Goal: Task Accomplishment & Management: Manage account settings

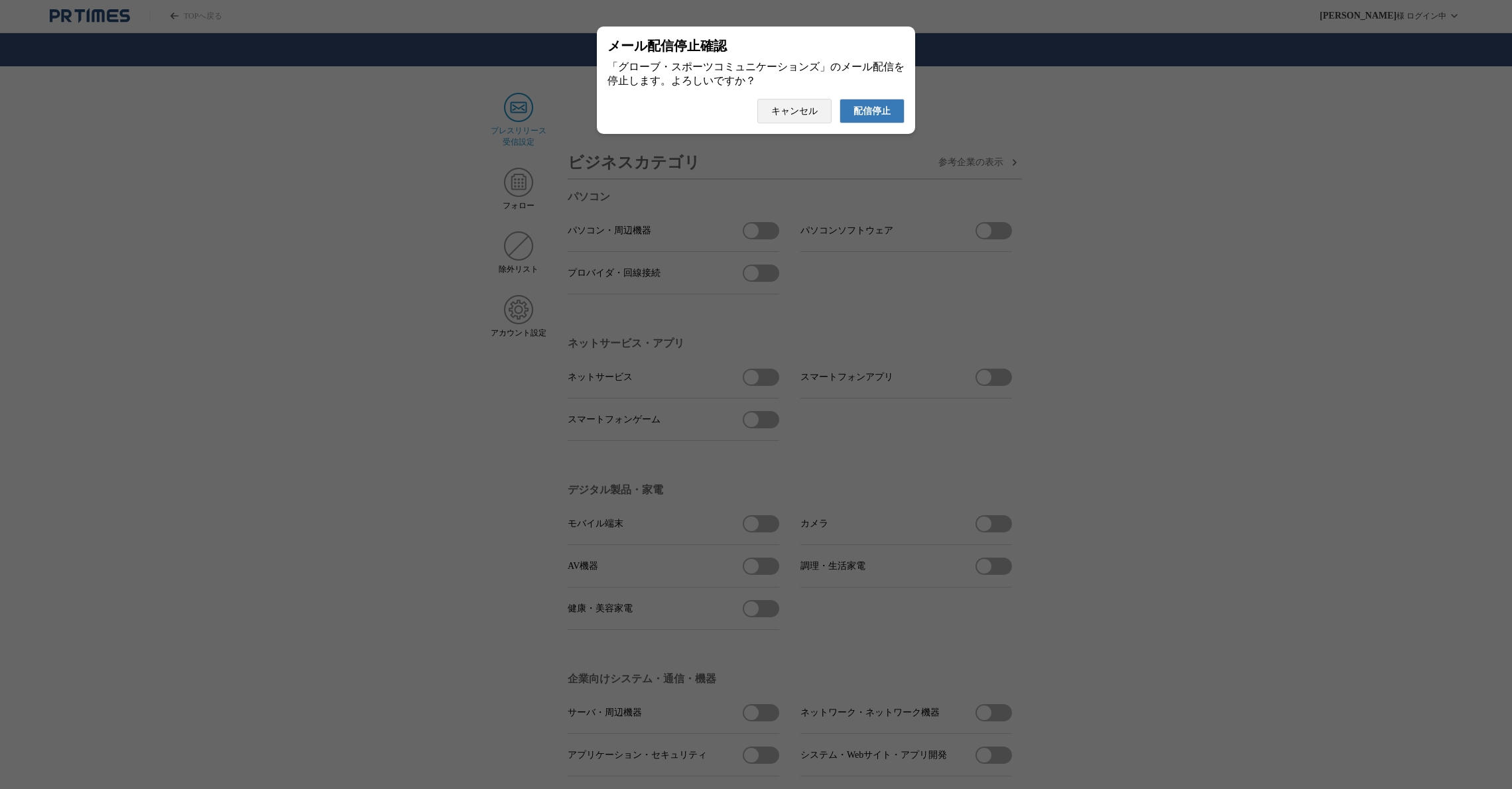
click at [879, 118] on span "配信停止" at bounding box center [872, 111] width 37 height 12
click at [888, 114] on span "配信停止" at bounding box center [872, 111] width 37 height 12
click at [883, 115] on span "配信停止" at bounding box center [872, 111] width 37 height 12
click at [861, 116] on span "配信停止" at bounding box center [872, 111] width 37 height 12
click at [895, 114] on button "配信停止" at bounding box center [873, 111] width 65 height 25
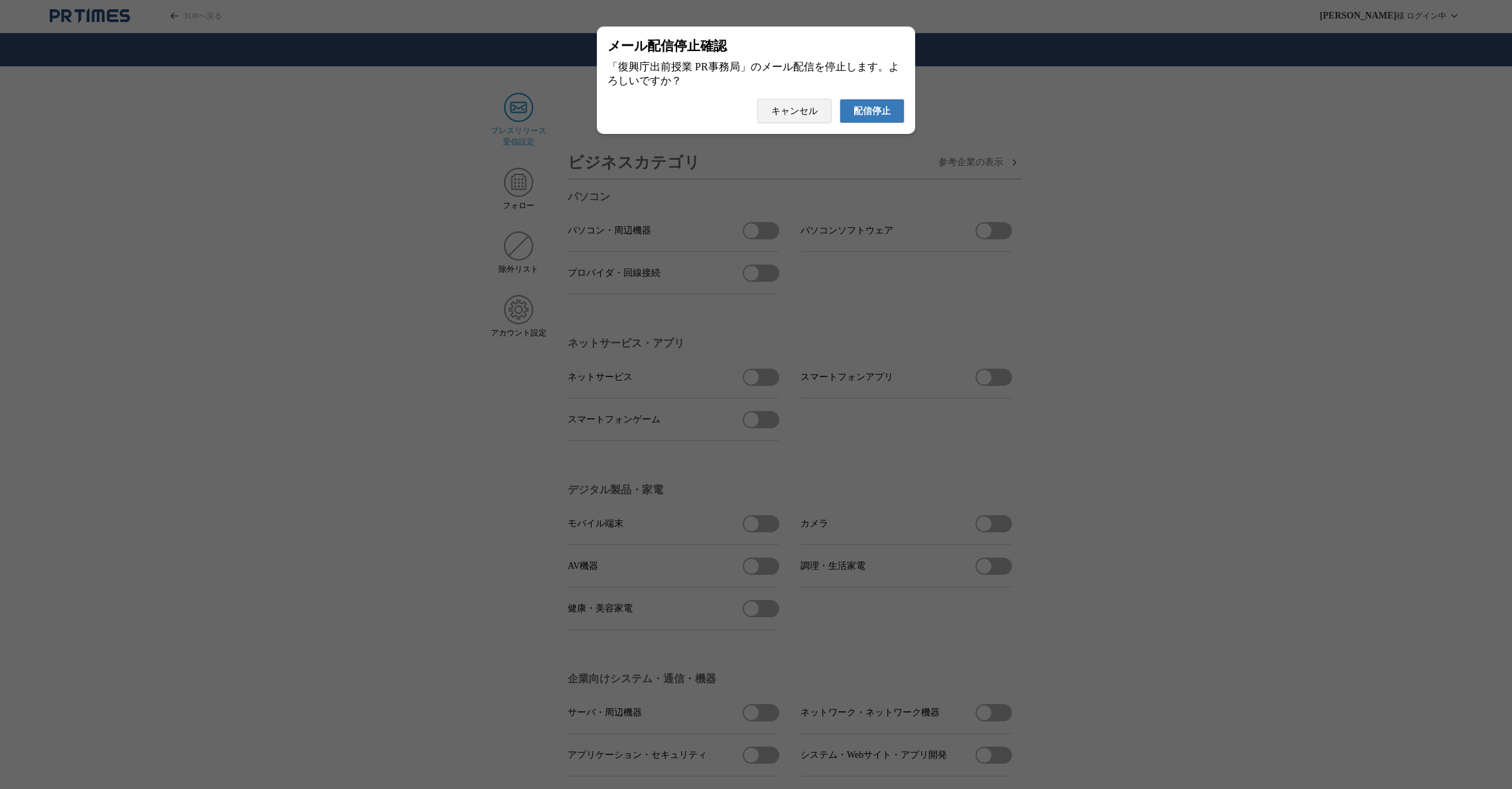
click at [875, 118] on span "配信停止" at bounding box center [872, 111] width 37 height 12
click at [880, 112] on span "配信停止" at bounding box center [872, 111] width 37 height 12
click at [887, 118] on span "配信停止" at bounding box center [872, 111] width 37 height 12
click at [856, 118] on span "配信停止" at bounding box center [872, 111] width 37 height 12
click at [857, 118] on span "配信停止" at bounding box center [872, 111] width 37 height 12
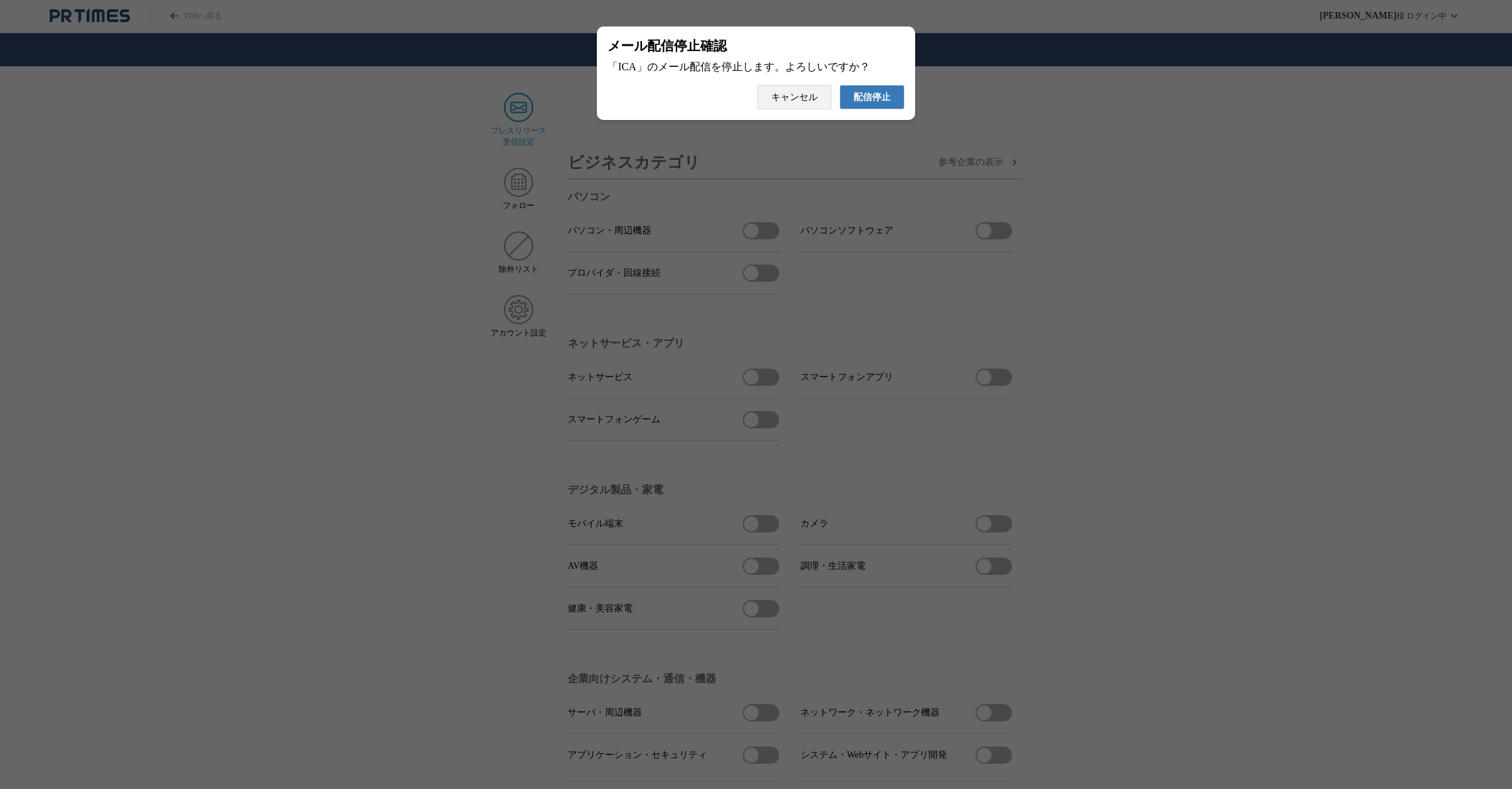
click at [868, 100] on span "配信停止" at bounding box center [872, 97] width 37 height 12
click at [880, 117] on span "配信停止" at bounding box center [872, 111] width 37 height 12
click at [873, 118] on span "配信停止" at bounding box center [872, 111] width 37 height 12
click at [854, 118] on span "配信停止" at bounding box center [872, 111] width 37 height 12
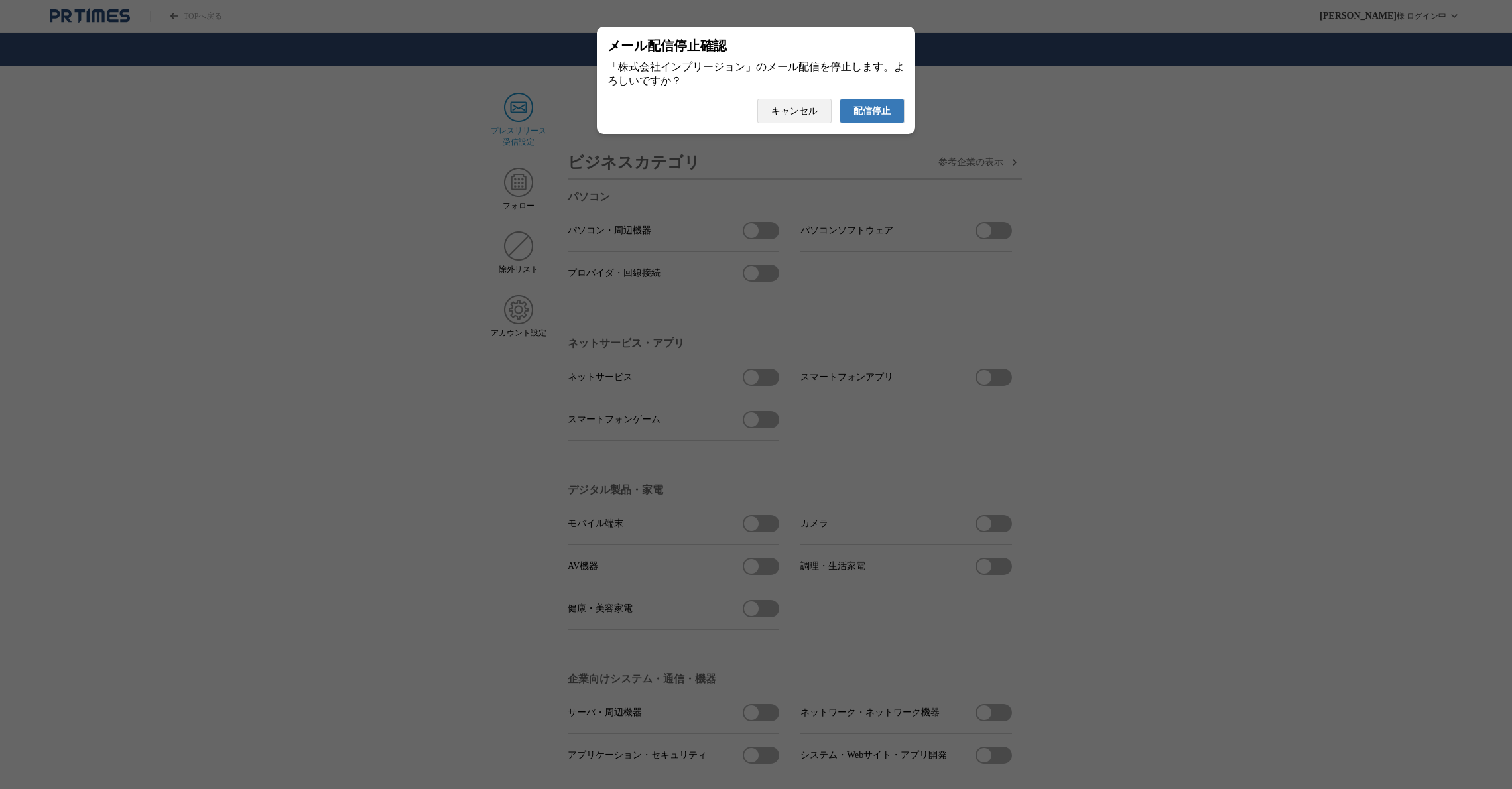
click at [867, 116] on span "配信停止" at bounding box center [872, 111] width 37 height 12
click at [883, 118] on span "配信停止" at bounding box center [872, 111] width 37 height 12
click at [870, 118] on span "配信停止" at bounding box center [872, 111] width 37 height 12
click at [867, 118] on span "配信停止" at bounding box center [872, 111] width 37 height 12
click at [884, 118] on span "配信停止" at bounding box center [872, 111] width 37 height 12
